Goal: Information Seeking & Learning: Learn about a topic

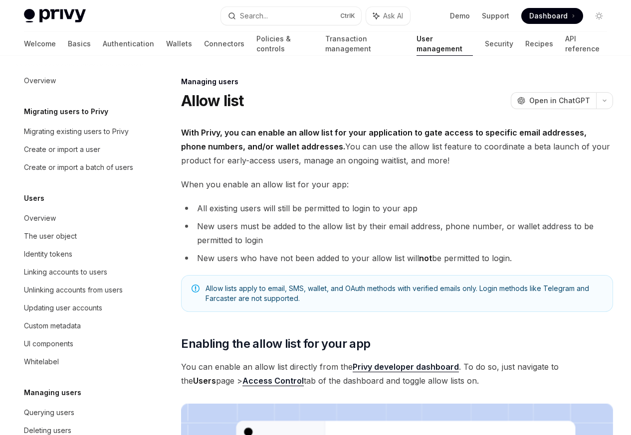
scroll to position [141, 0]
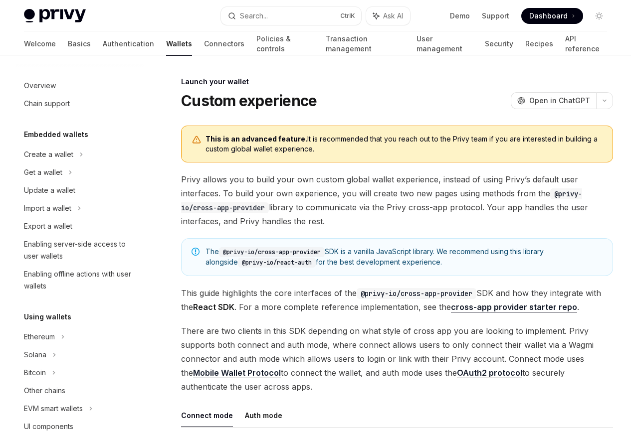
scroll to position [457, 0]
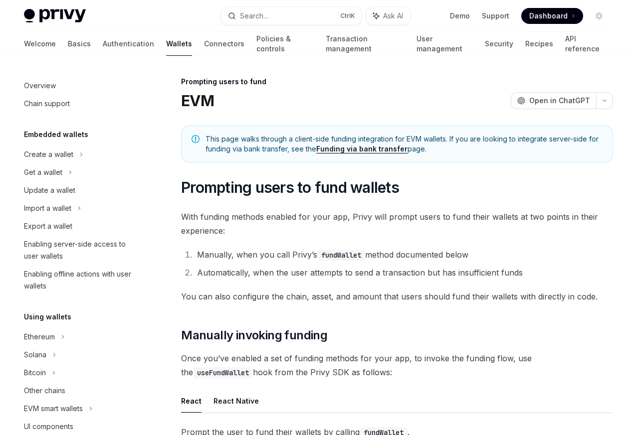
scroll to position [322, 0]
